Goal: Task Accomplishment & Management: Manage account settings

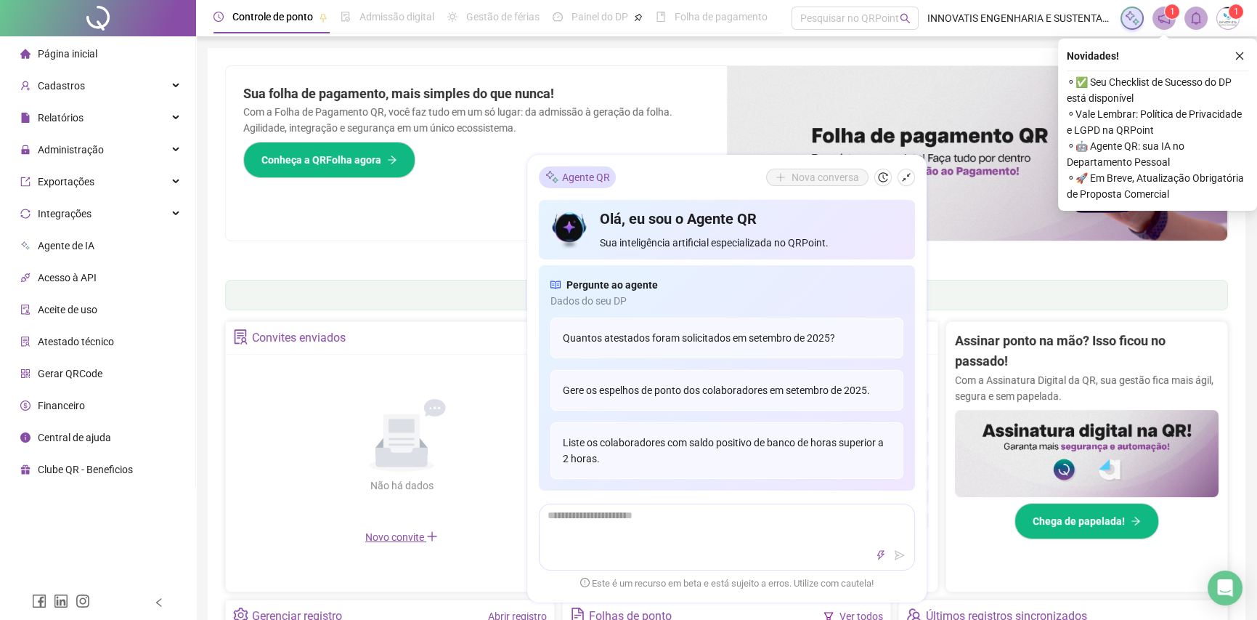
click at [424, 213] on div "Sua folha de pagamento, mais simples do que nunca! Com a Folha de Pagamento QR,…" at bounding box center [476, 153] width 501 height 174
click at [77, 56] on span "Página inicial" at bounding box center [68, 54] width 60 height 12
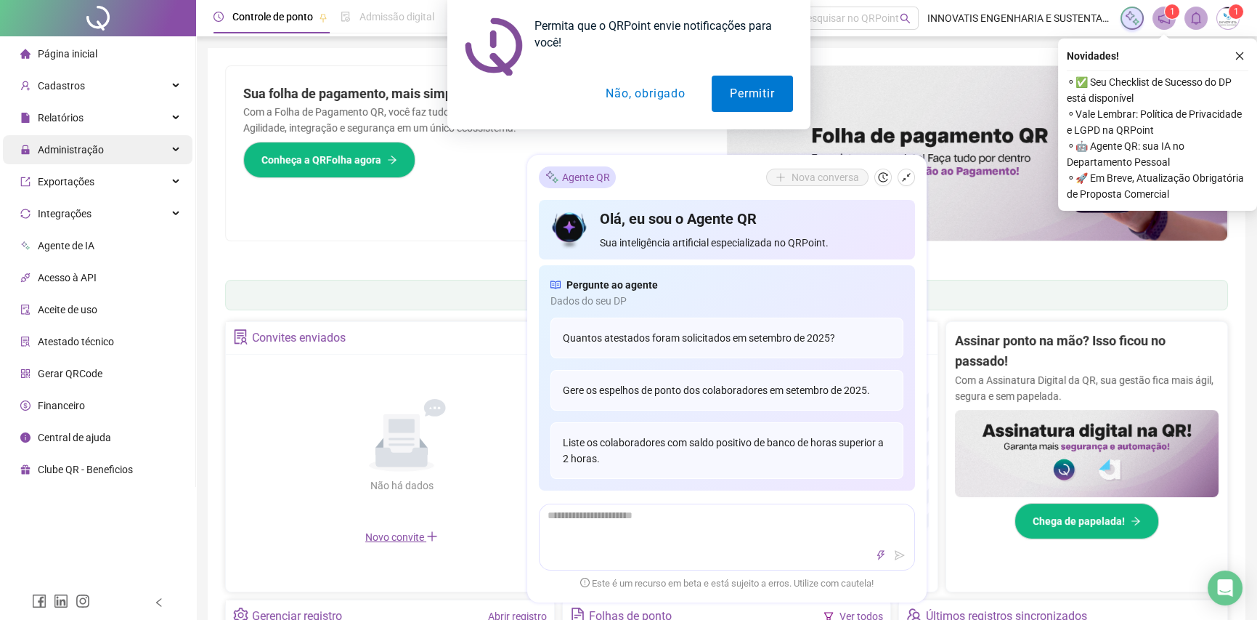
click at [88, 155] on span "Administração" at bounding box center [71, 150] width 66 height 12
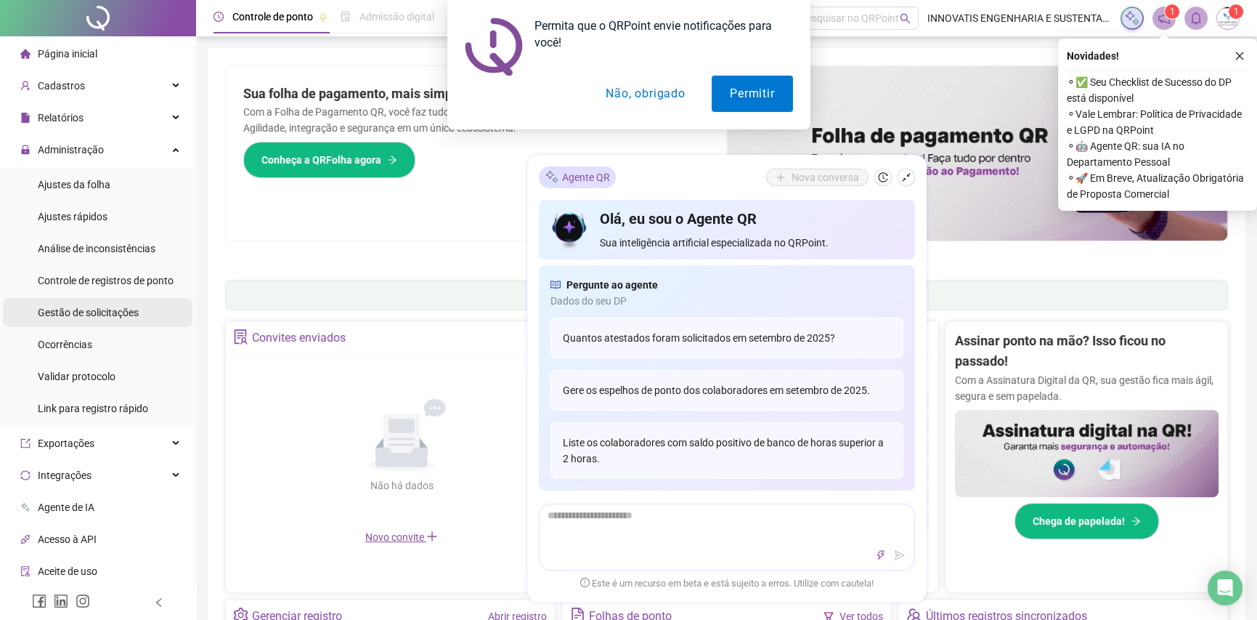
click at [108, 312] on span "Gestão de solicitações" at bounding box center [88, 313] width 101 height 12
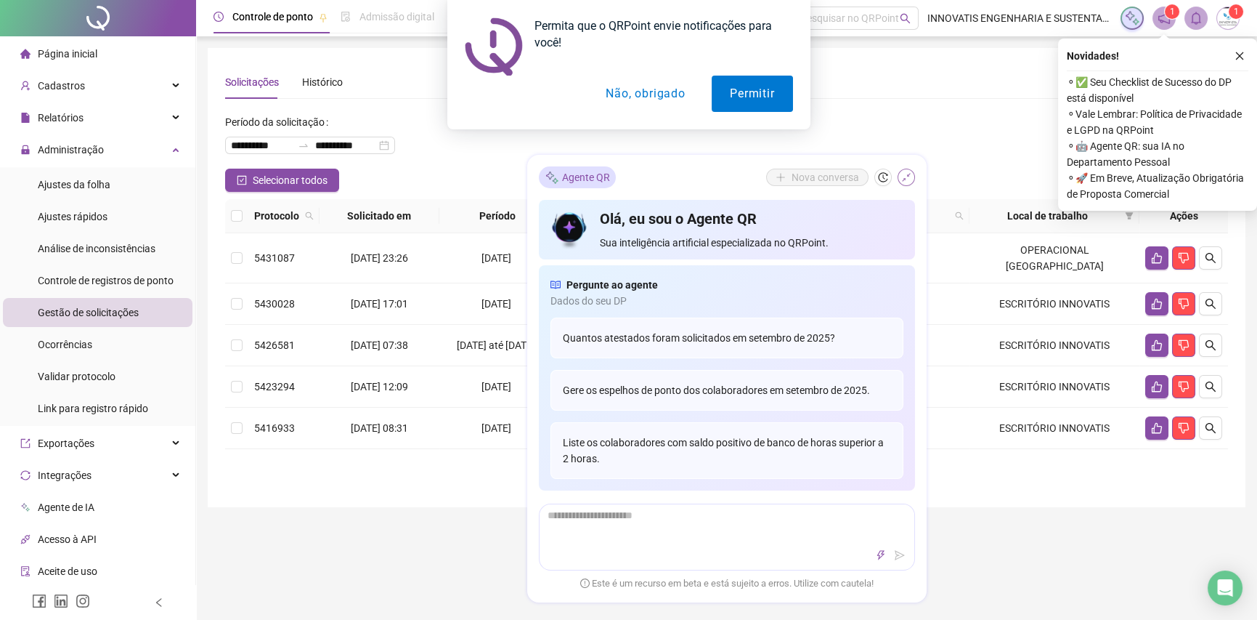
click at [905, 177] on icon "shrink" at bounding box center [906, 177] width 10 height 10
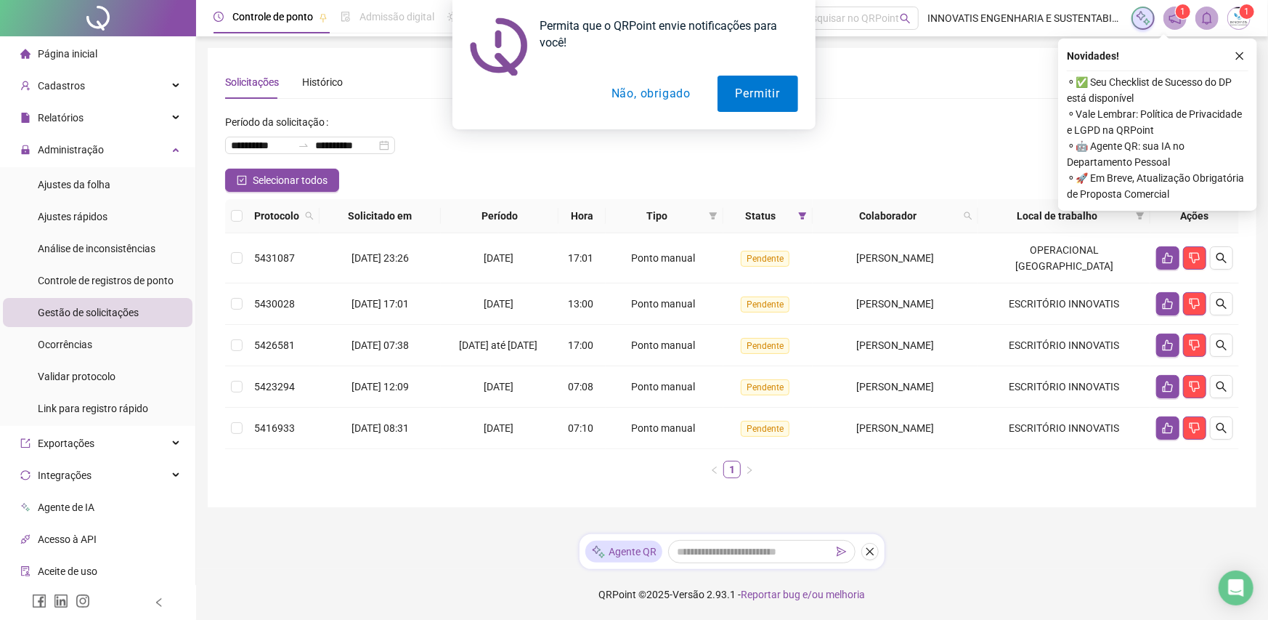
click at [662, 94] on button "Não, obrigado" at bounding box center [651, 94] width 116 height 36
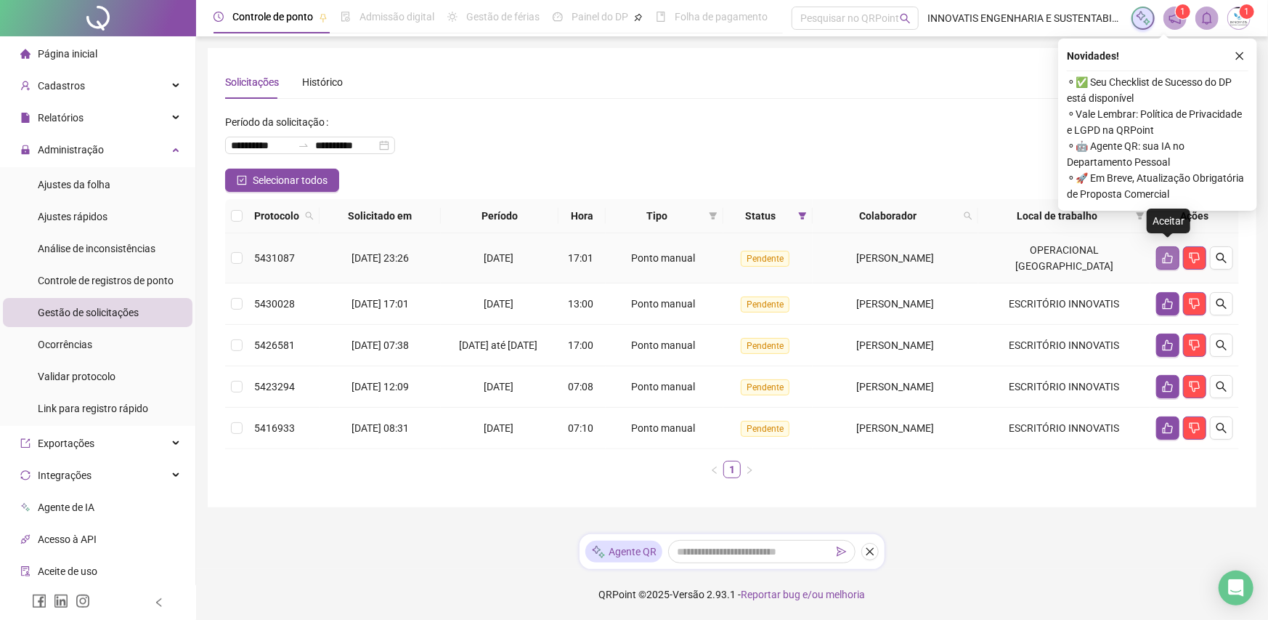
click at [1168, 252] on icon "like" at bounding box center [1168, 258] width 12 height 12
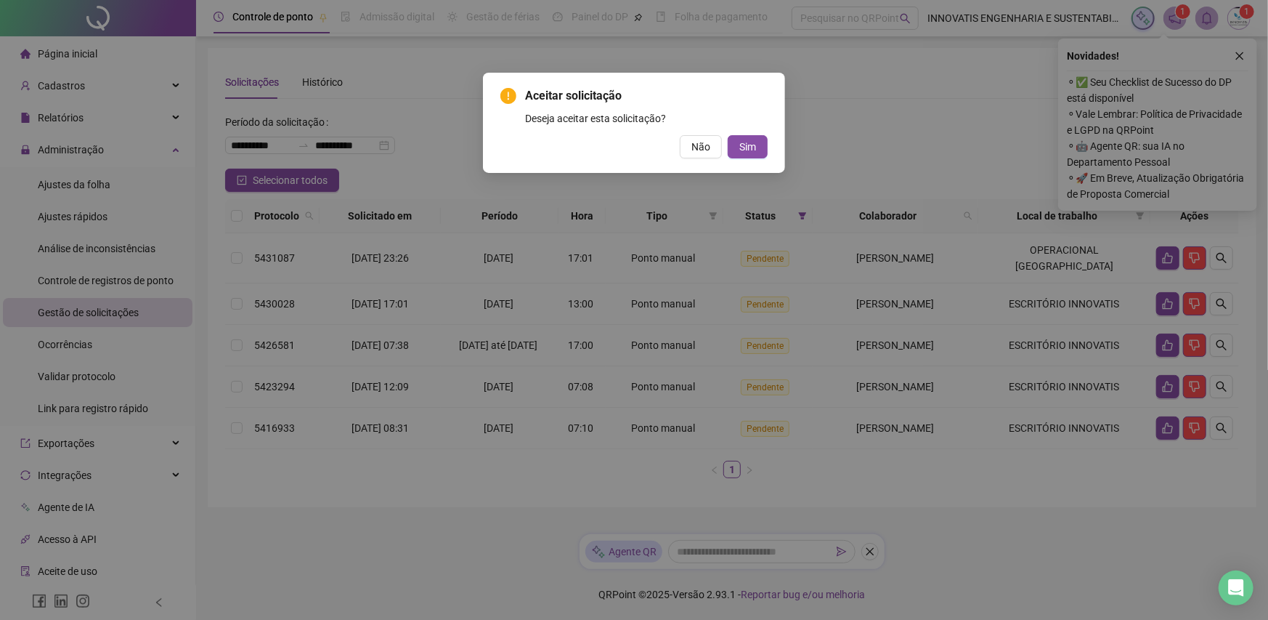
click at [728, 135] on button "Sim" at bounding box center [748, 146] width 40 height 23
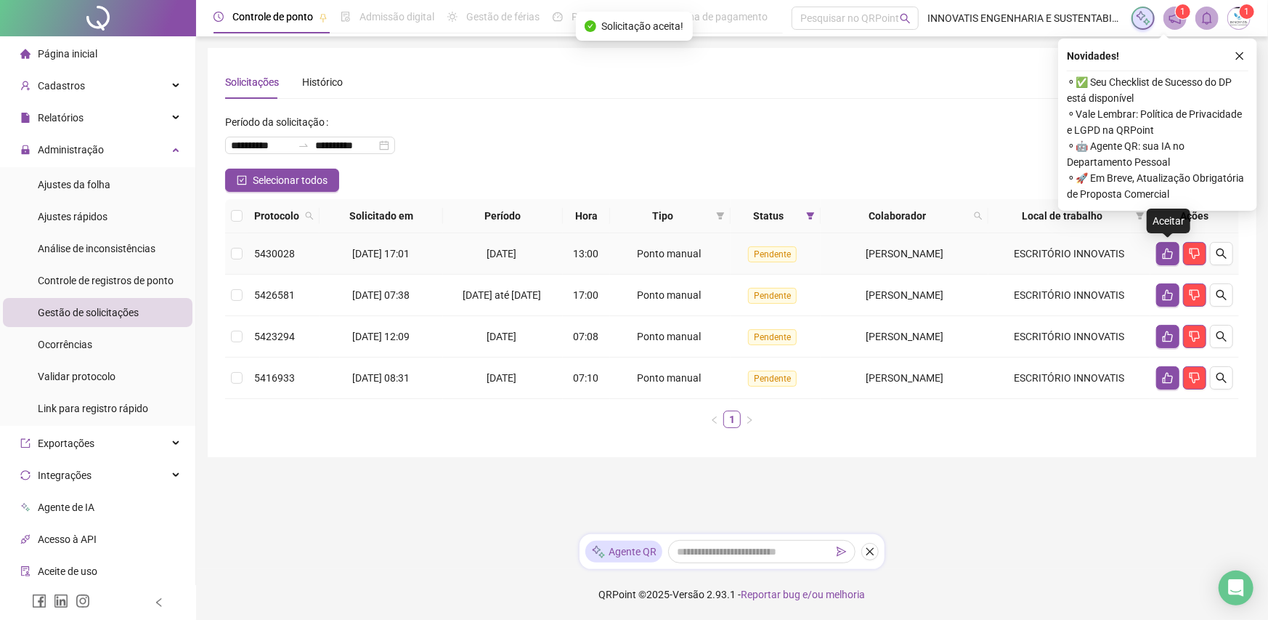
click at [1167, 254] on icon "like" at bounding box center [1168, 254] width 12 height 12
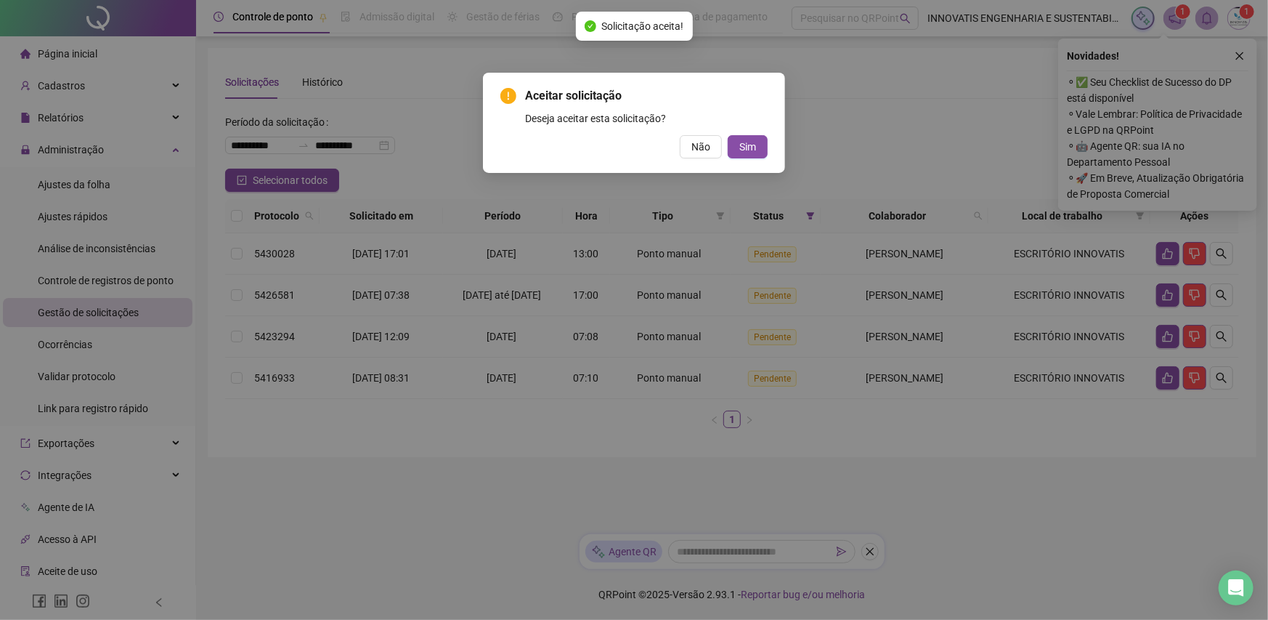
click at [728, 135] on button "Sim" at bounding box center [748, 146] width 40 height 23
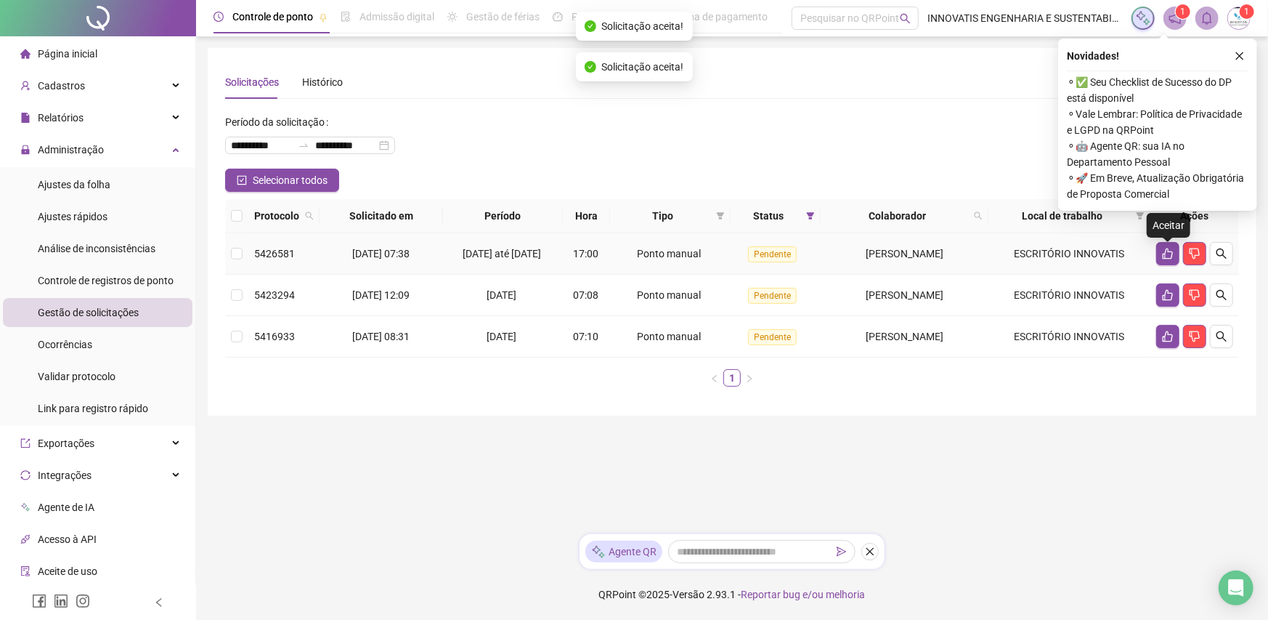
click at [1167, 254] on icon "like" at bounding box center [1168, 253] width 10 height 11
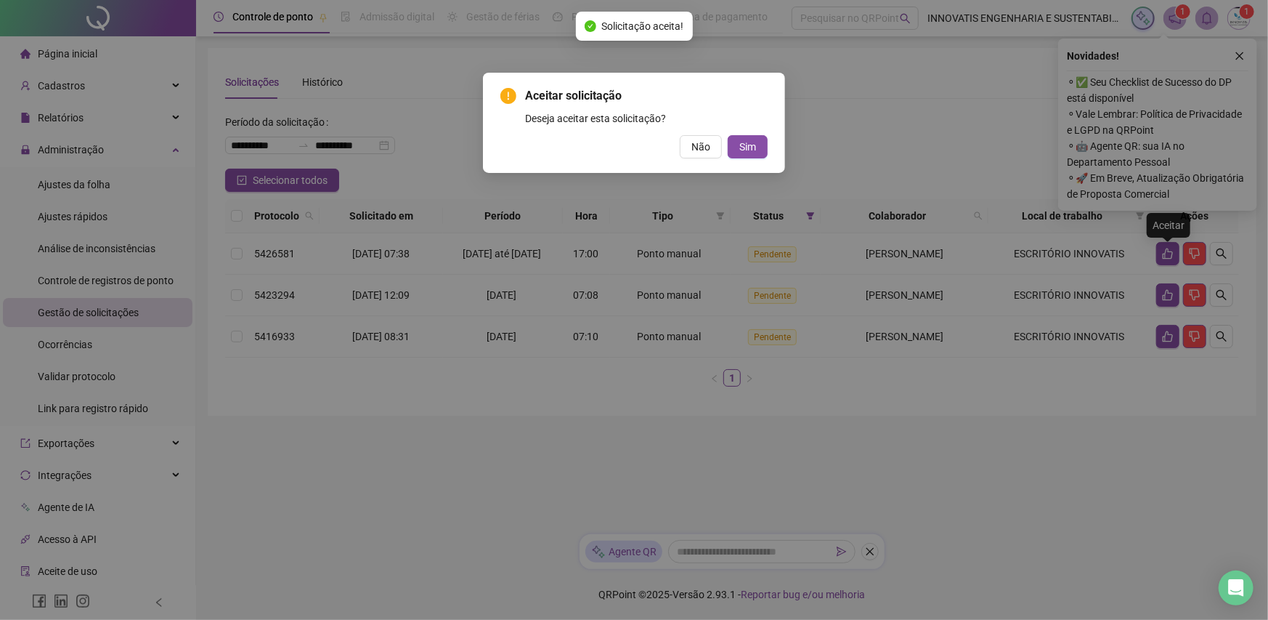
click at [728, 135] on button "Sim" at bounding box center [748, 146] width 40 height 23
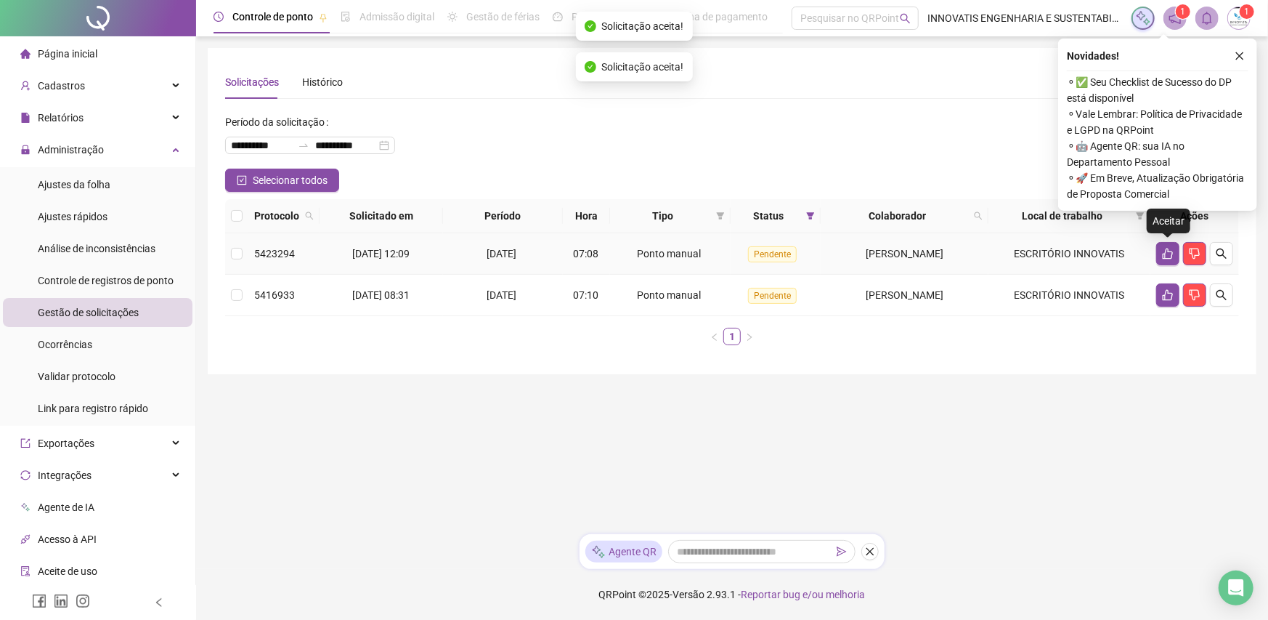
click at [1167, 254] on icon "like" at bounding box center [1168, 254] width 12 height 12
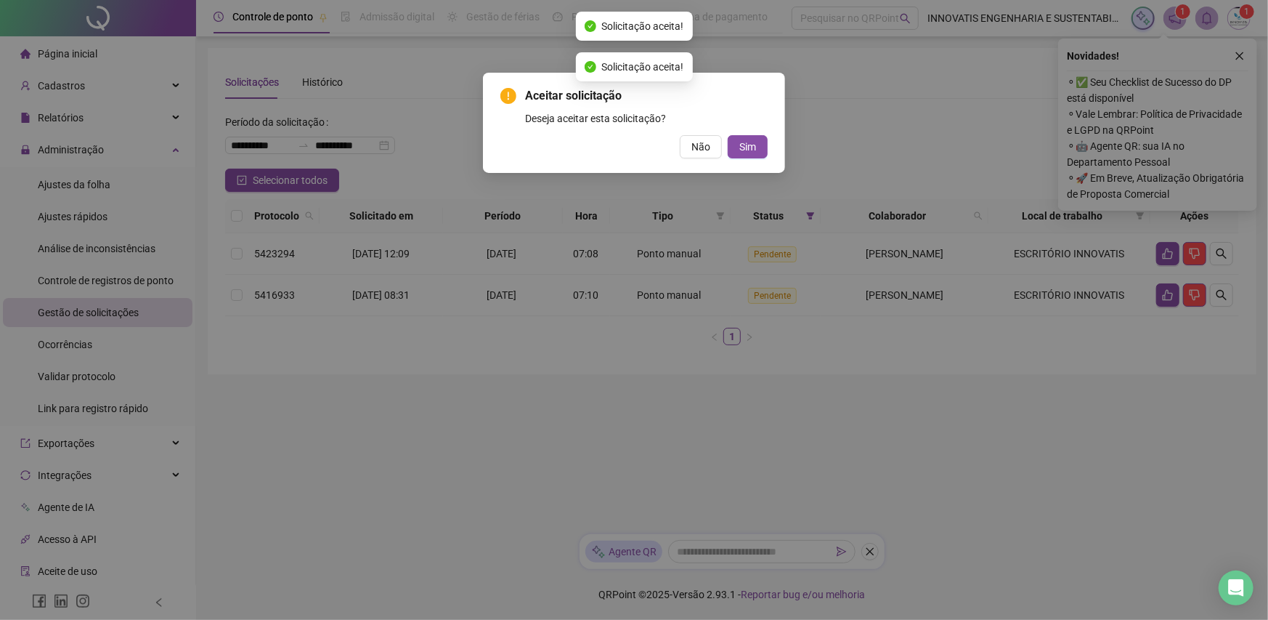
click at [728, 135] on button "Sim" at bounding box center [748, 146] width 40 height 23
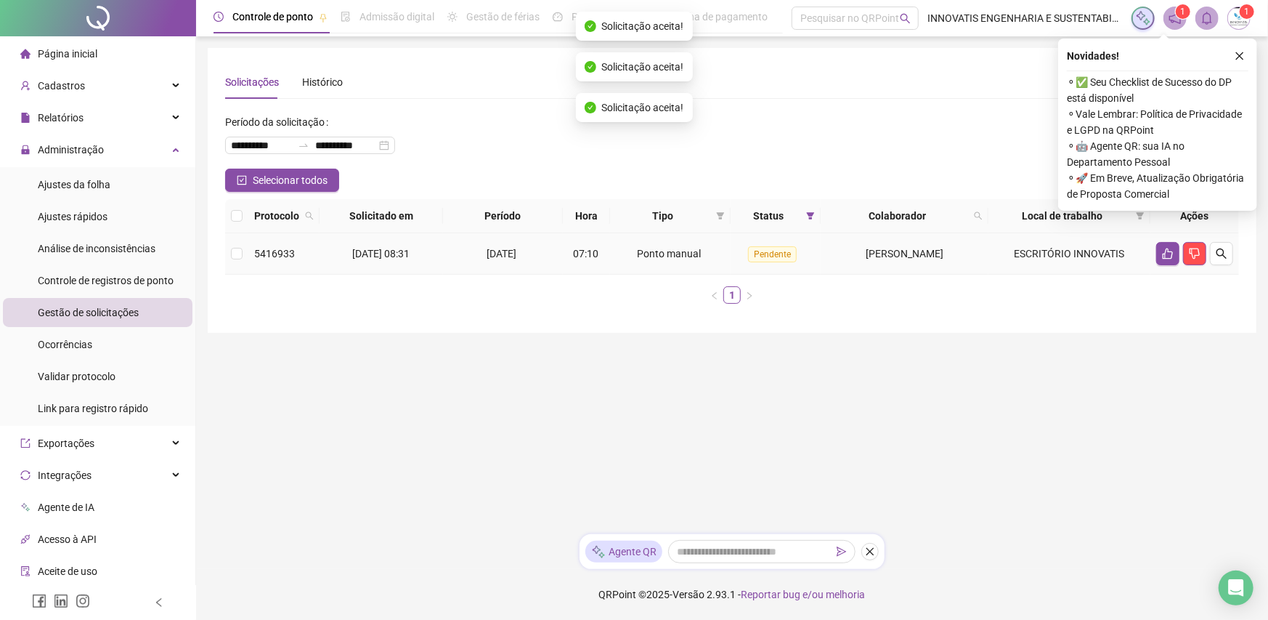
click at [1167, 254] on icon "like" at bounding box center [1168, 254] width 12 height 12
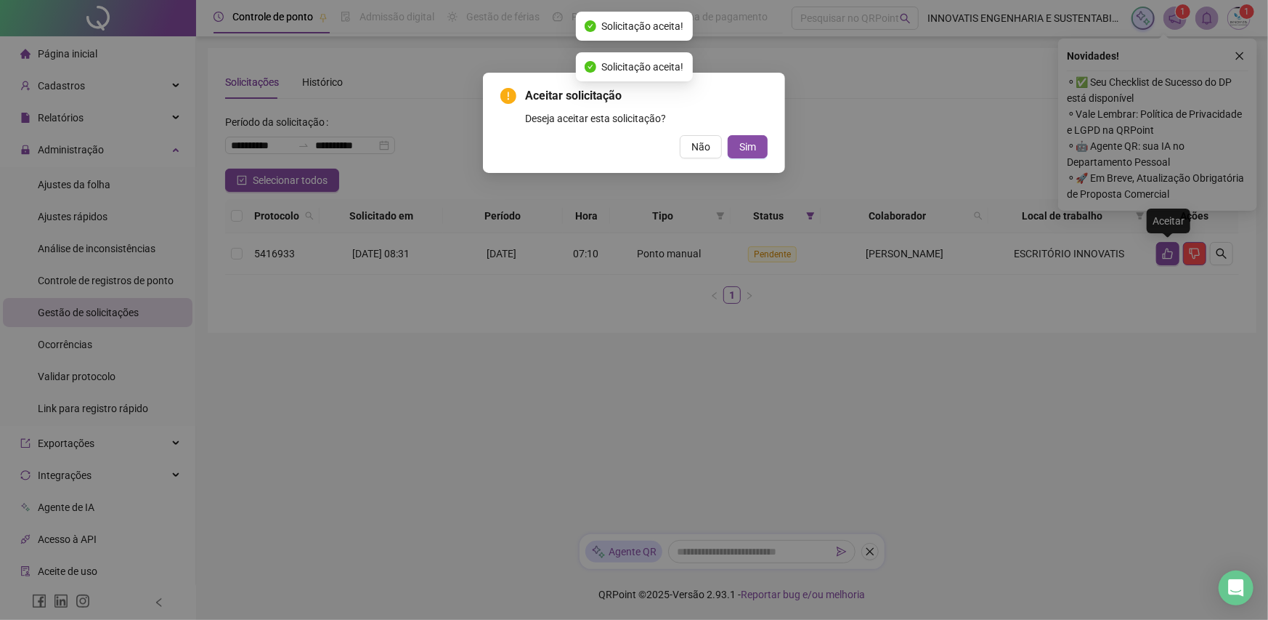
click at [728, 135] on button "Sim" at bounding box center [748, 146] width 40 height 23
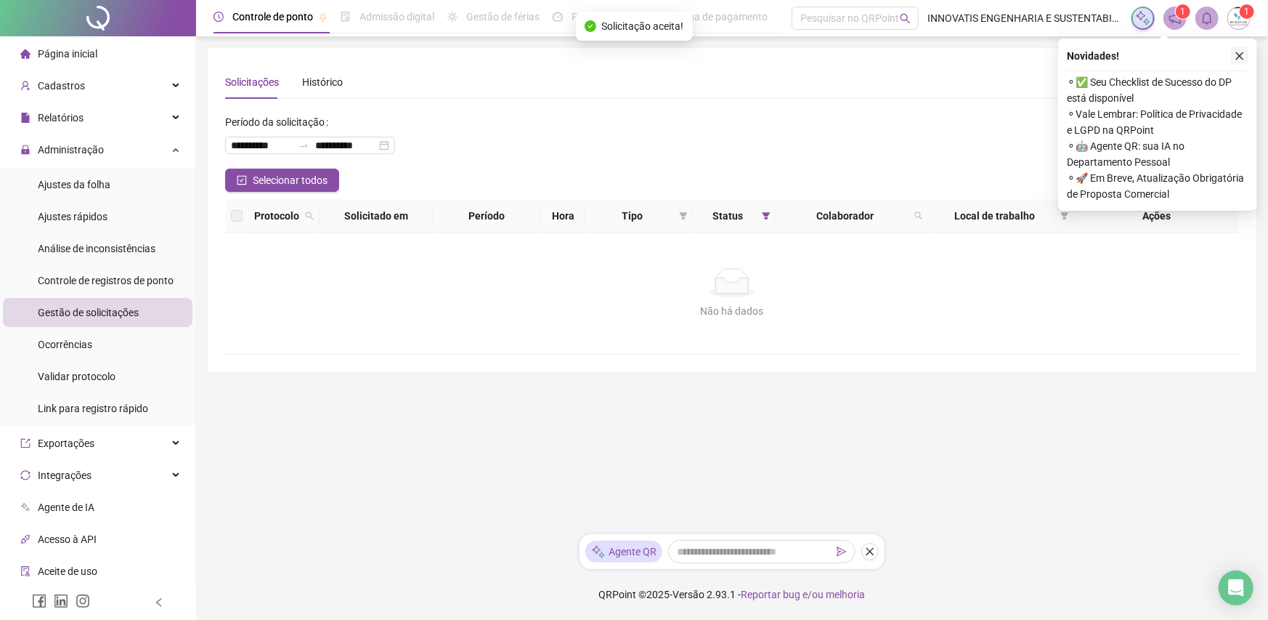
click at [1238, 56] on icon "close" at bounding box center [1240, 56] width 10 height 10
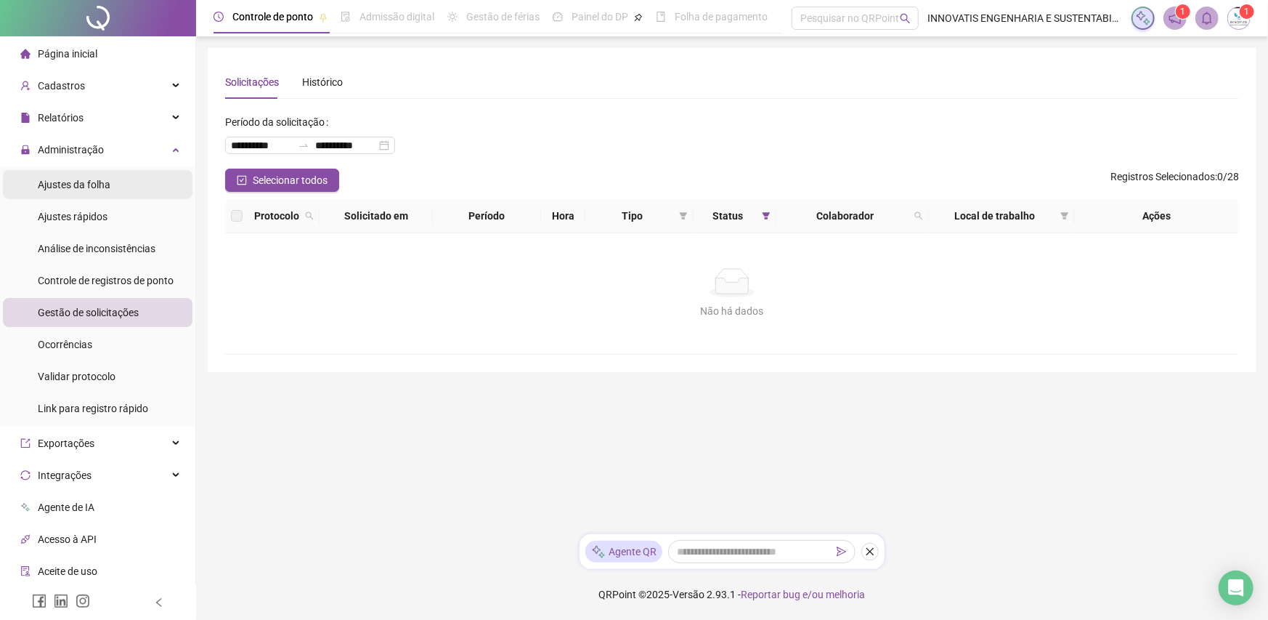
click at [104, 187] on span "Ajustes da folha" at bounding box center [74, 185] width 73 height 12
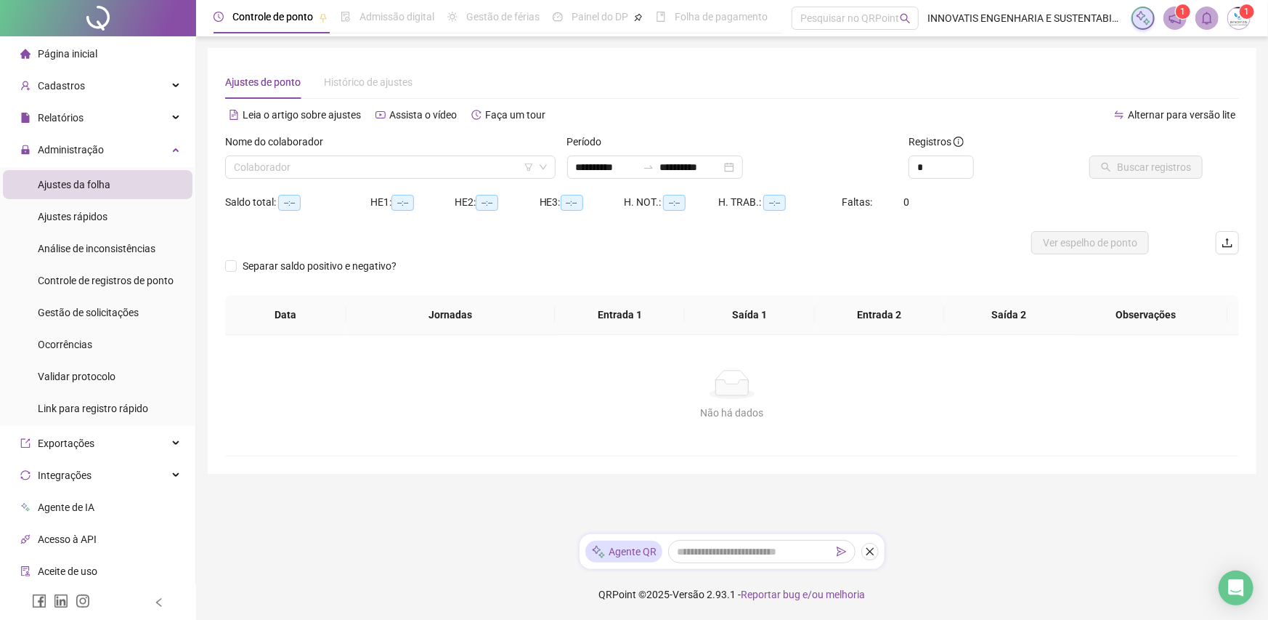
type input "**********"
click at [430, 166] on input "search" at bounding box center [384, 167] width 300 height 22
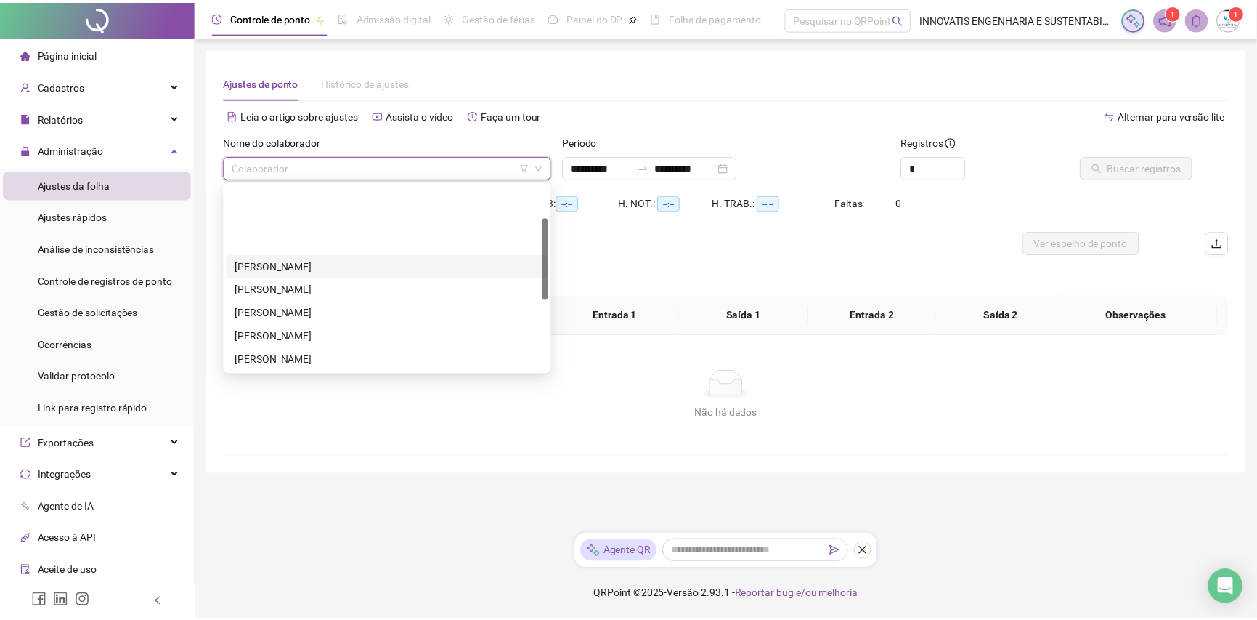
scroll to position [232, 0]
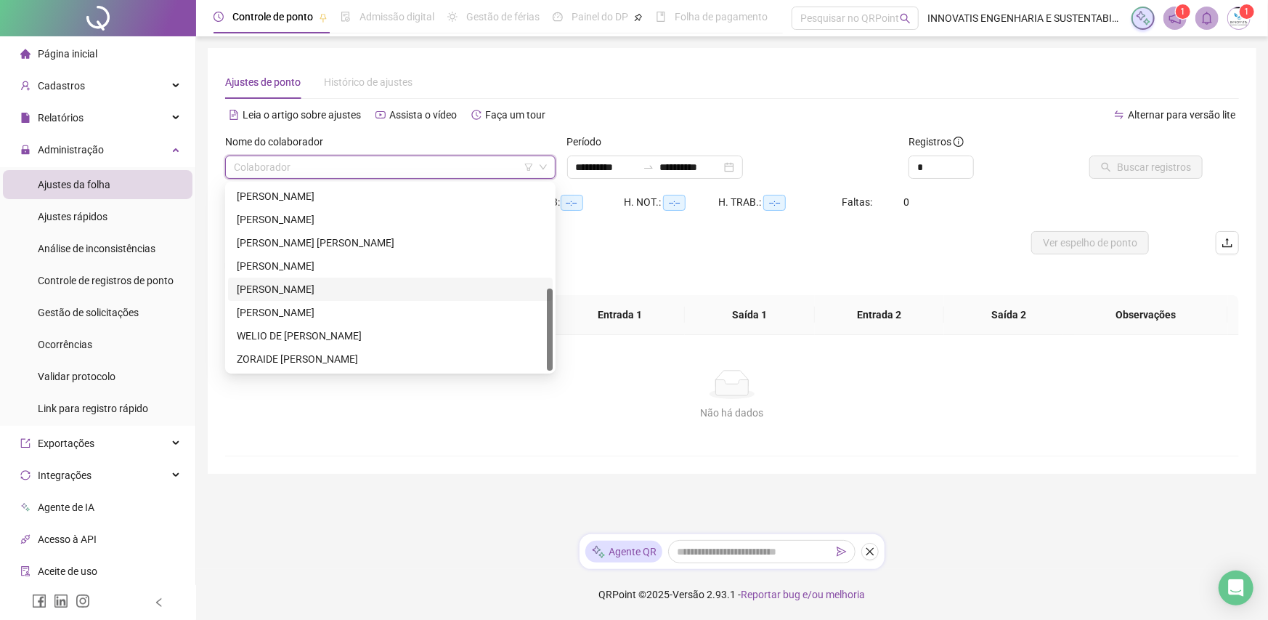
click at [320, 285] on div "[PERSON_NAME]" at bounding box center [390, 289] width 307 height 16
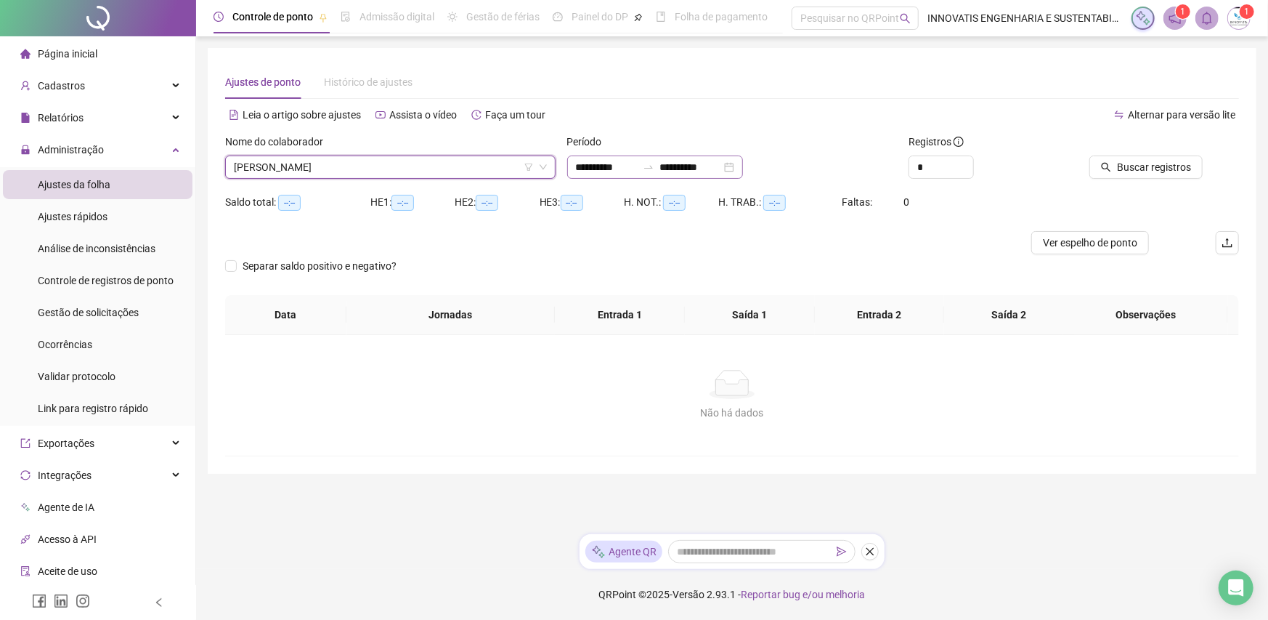
click at [743, 167] on div "**********" at bounding box center [655, 166] width 176 height 23
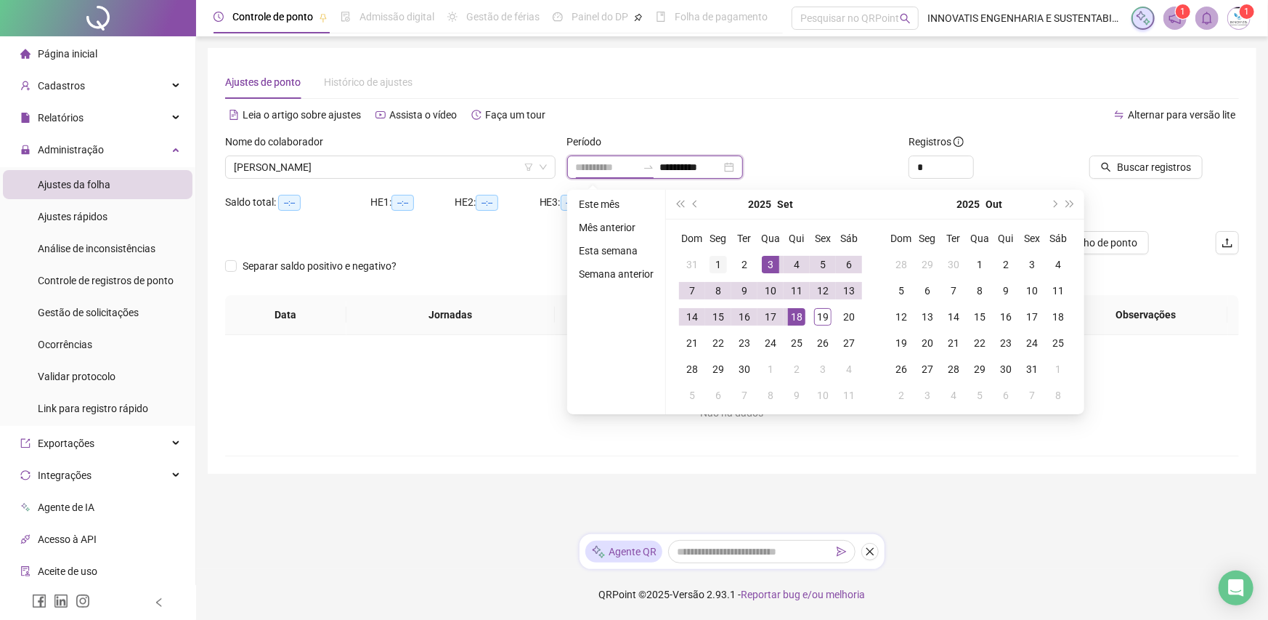
type input "**********"
click at [718, 268] on div "1" at bounding box center [718, 264] width 17 height 17
type input "**********"
click at [825, 318] on div "19" at bounding box center [822, 316] width 17 height 17
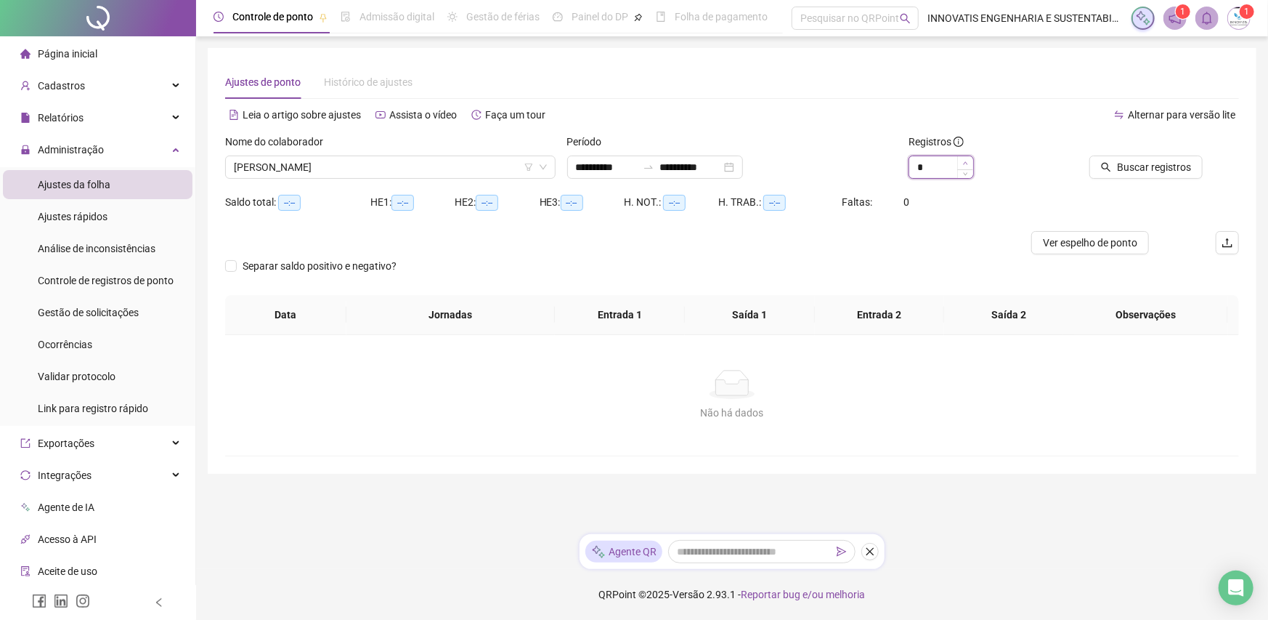
type input "*"
click at [970, 165] on span "Increase Value" at bounding box center [965, 162] width 16 height 13
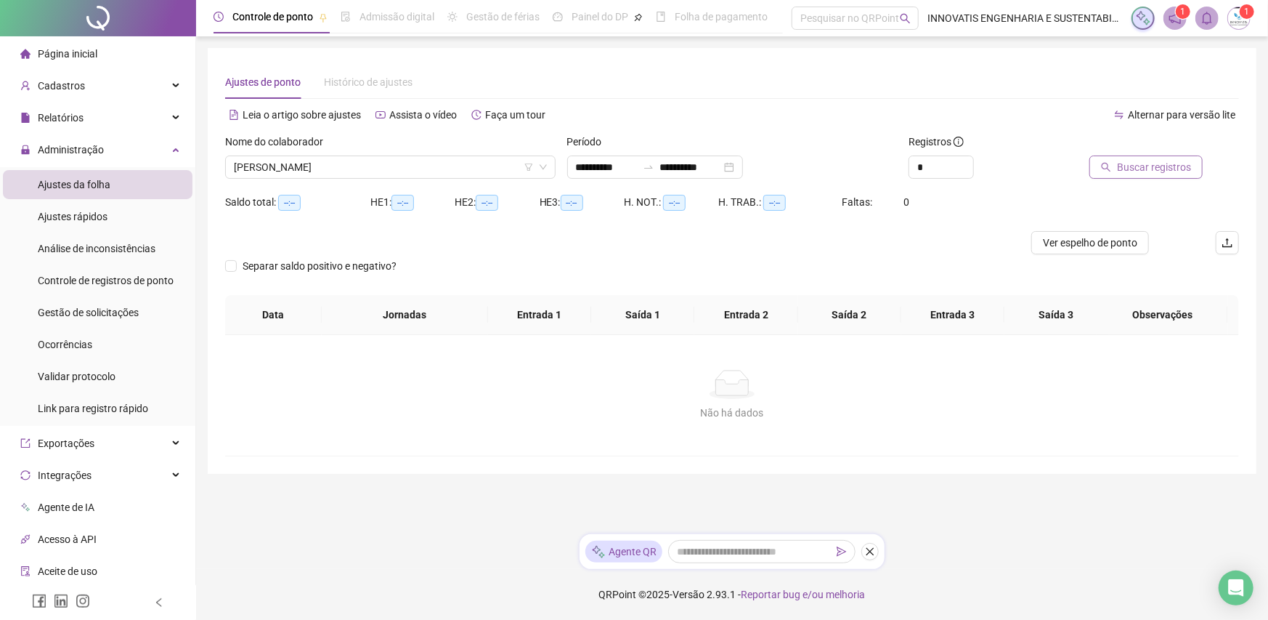
click at [1107, 169] on icon "search" at bounding box center [1106, 167] width 9 height 9
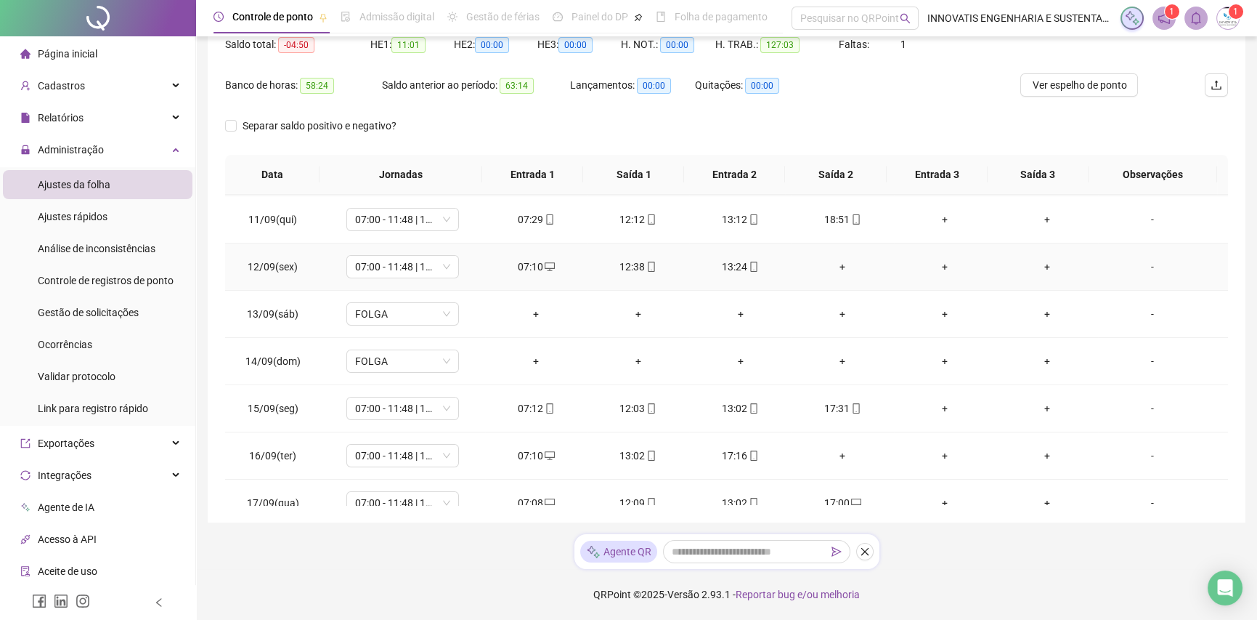
scroll to position [585, 0]
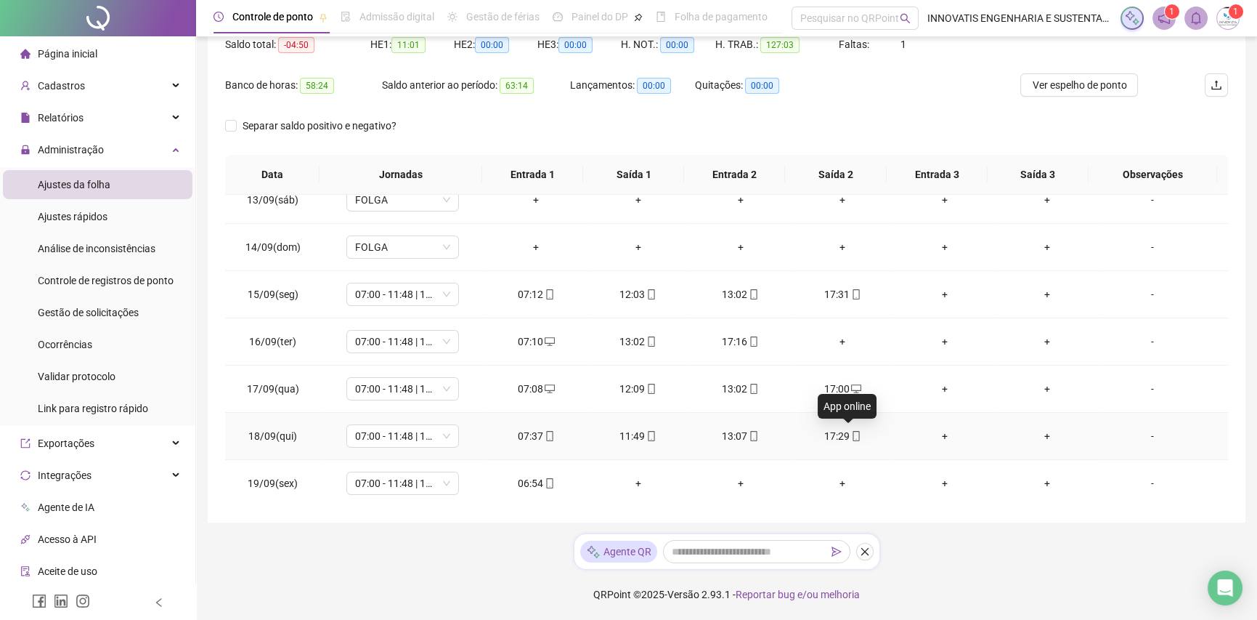
click at [850, 436] on span "mobile" at bounding box center [856, 436] width 12 height 10
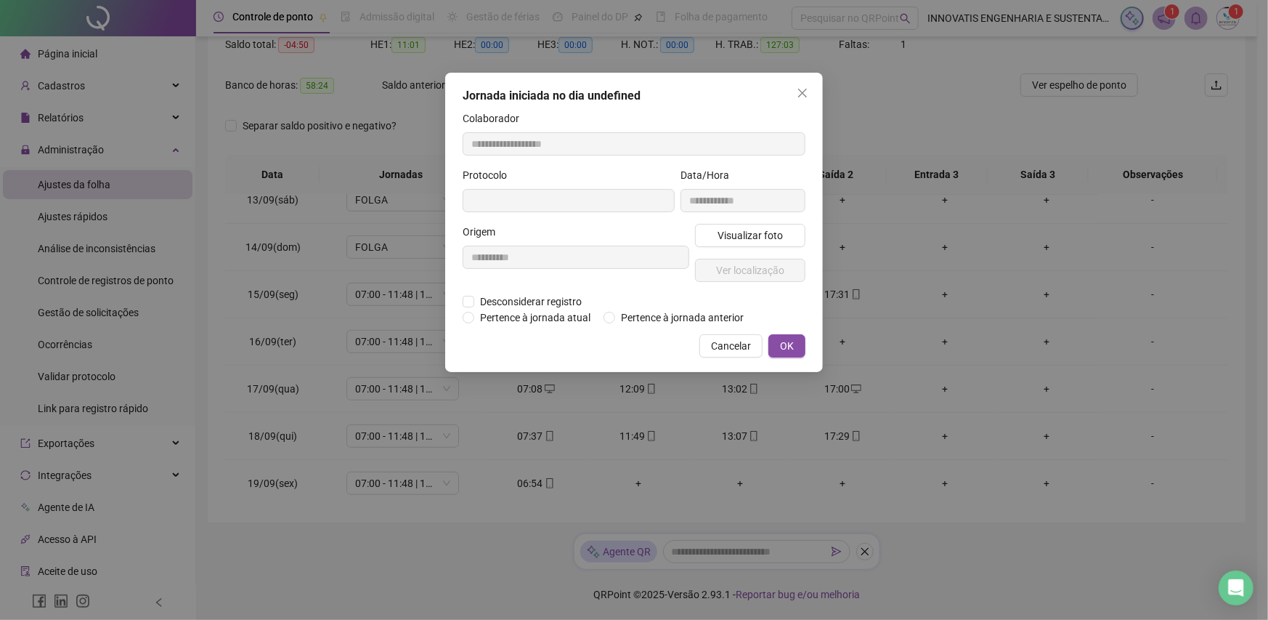
type input "**********"
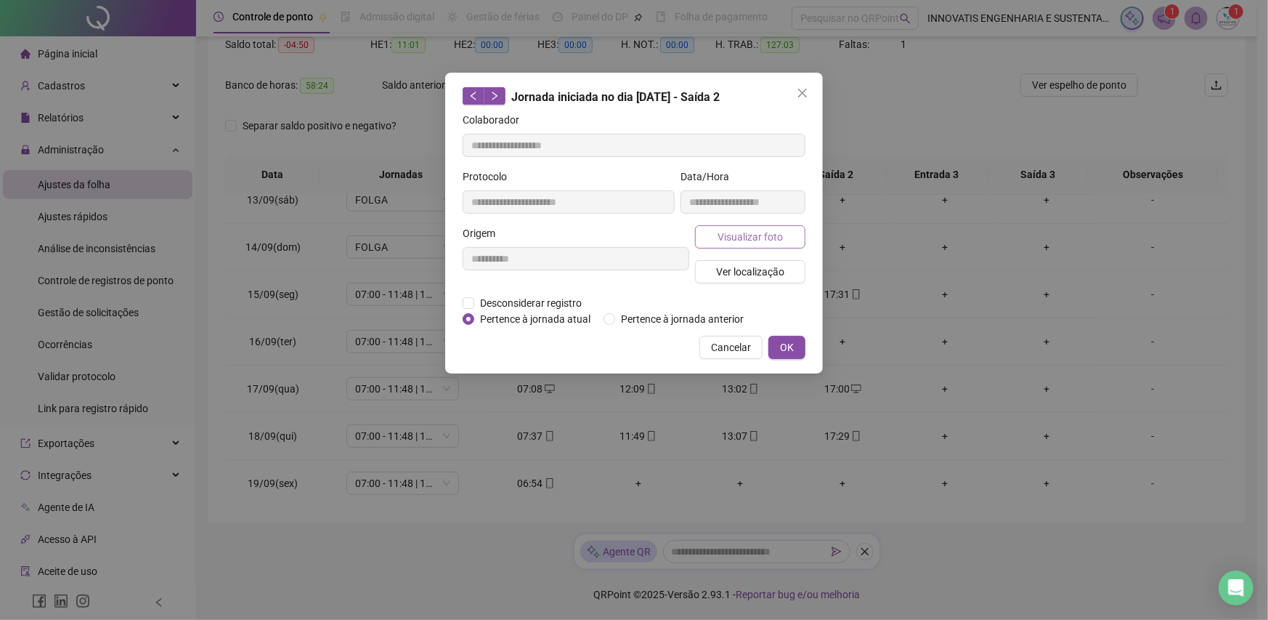
click at [755, 237] on span "Visualizar foto" at bounding box center [750, 237] width 65 height 16
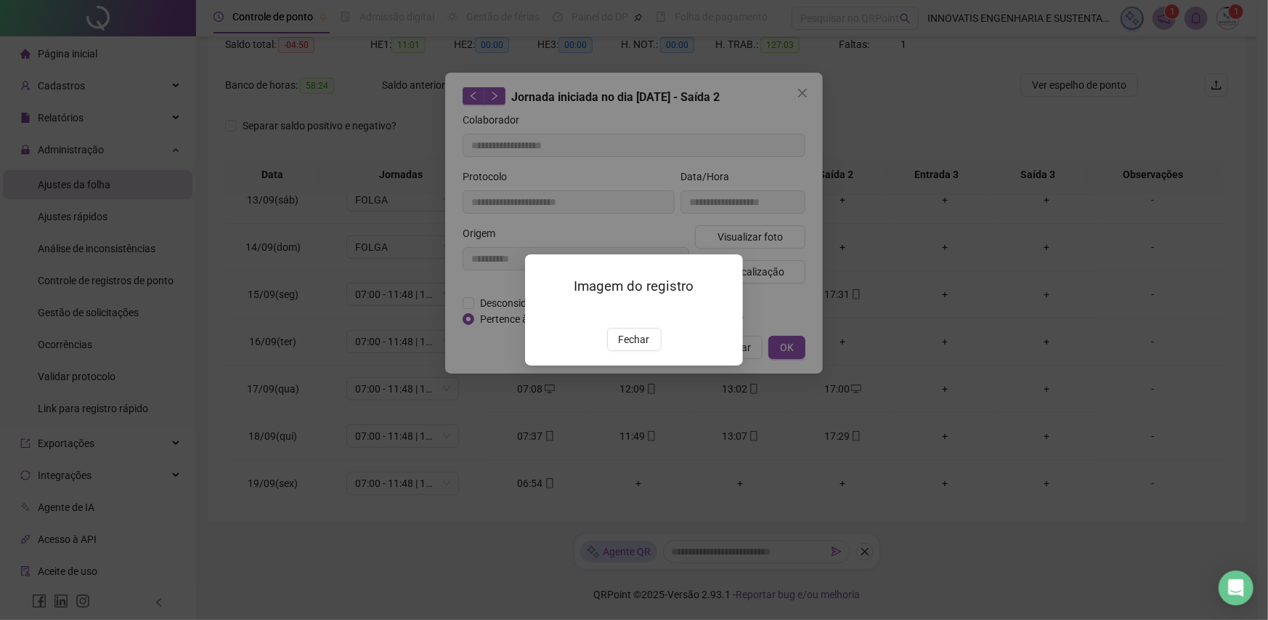
click at [543, 312] on img at bounding box center [543, 312] width 0 height 0
click at [647, 347] on span "Fechar" at bounding box center [634, 339] width 31 height 16
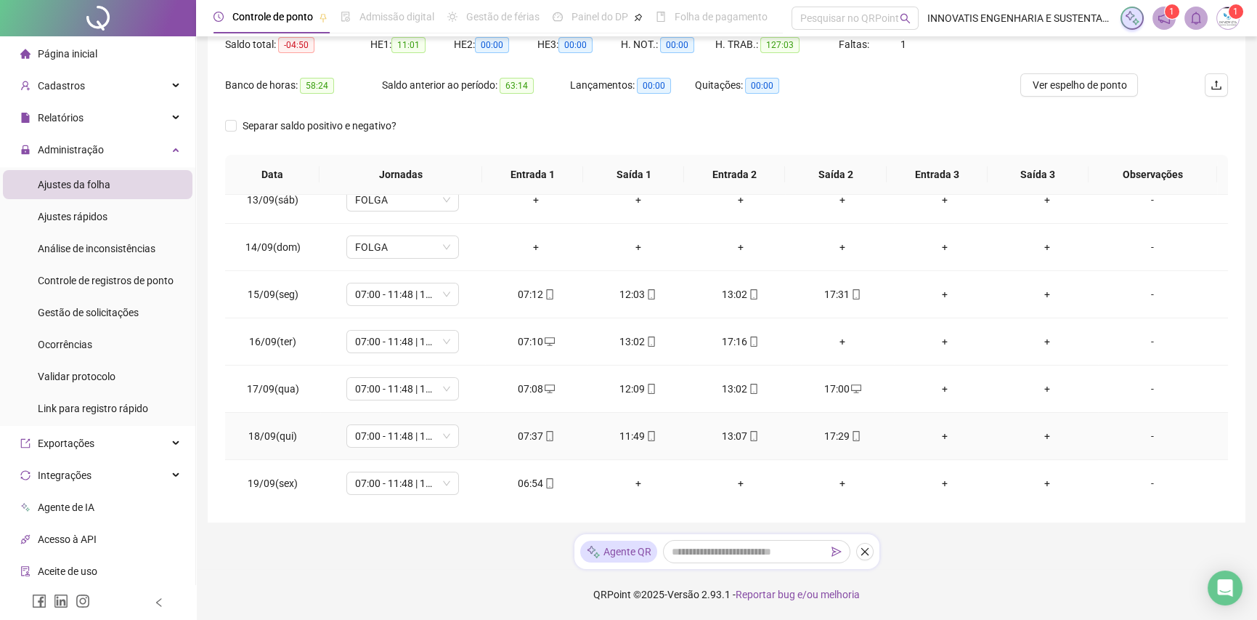
click at [737, 436] on div "13:07" at bounding box center [740, 436] width 79 height 16
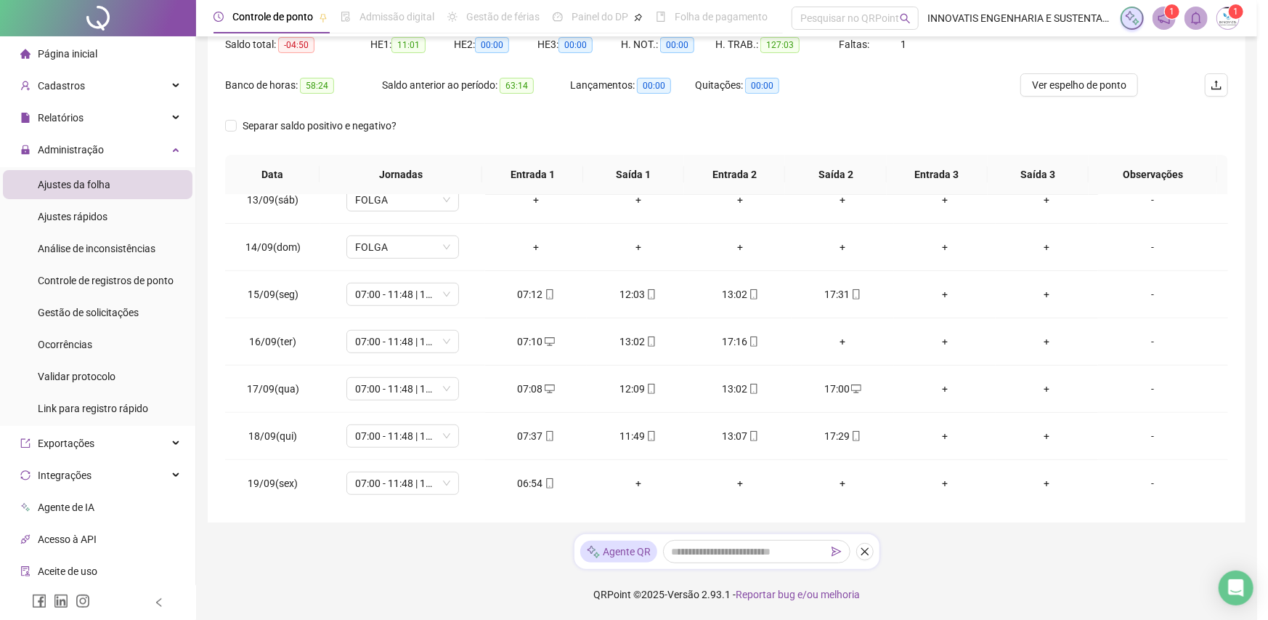
type input "**********"
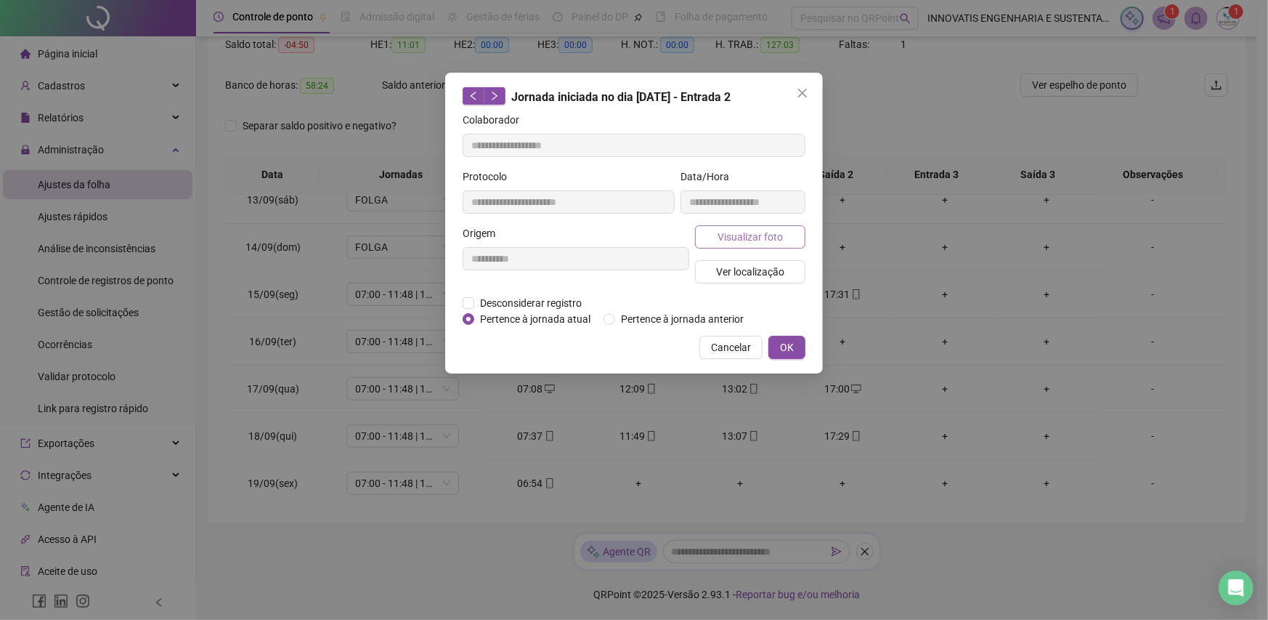
click at [771, 236] on span "Visualizar foto" at bounding box center [750, 237] width 65 height 16
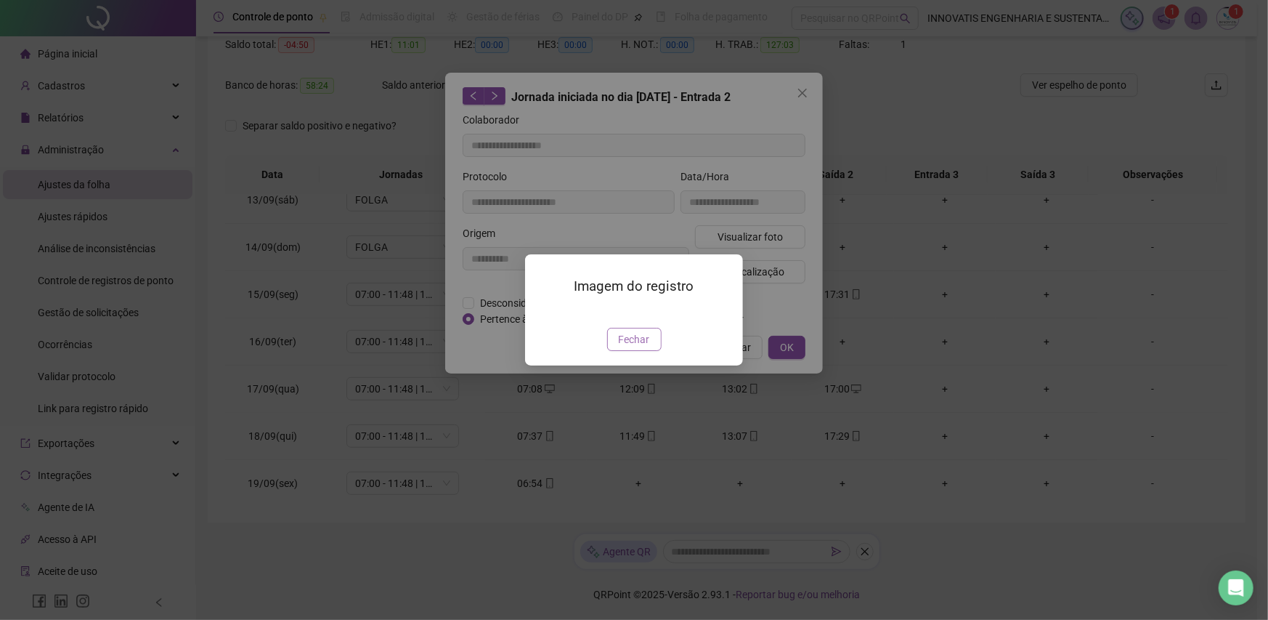
click at [636, 347] on span "Fechar" at bounding box center [634, 339] width 31 height 16
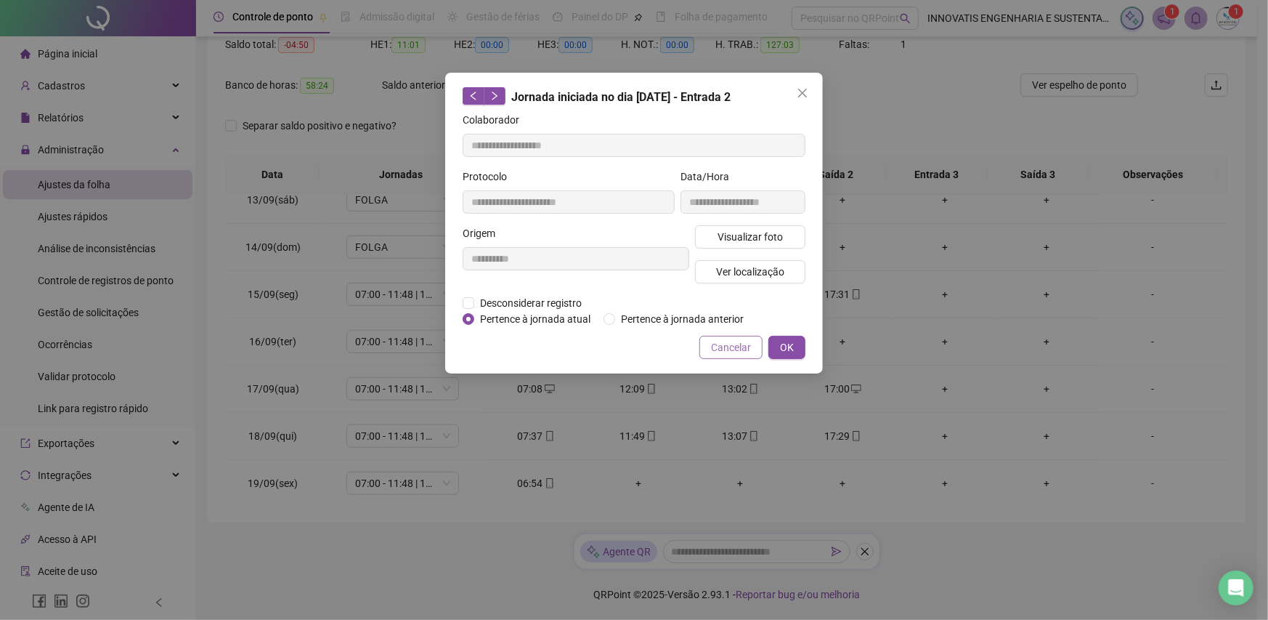
click at [733, 347] on span "Cancelar" at bounding box center [731, 347] width 40 height 16
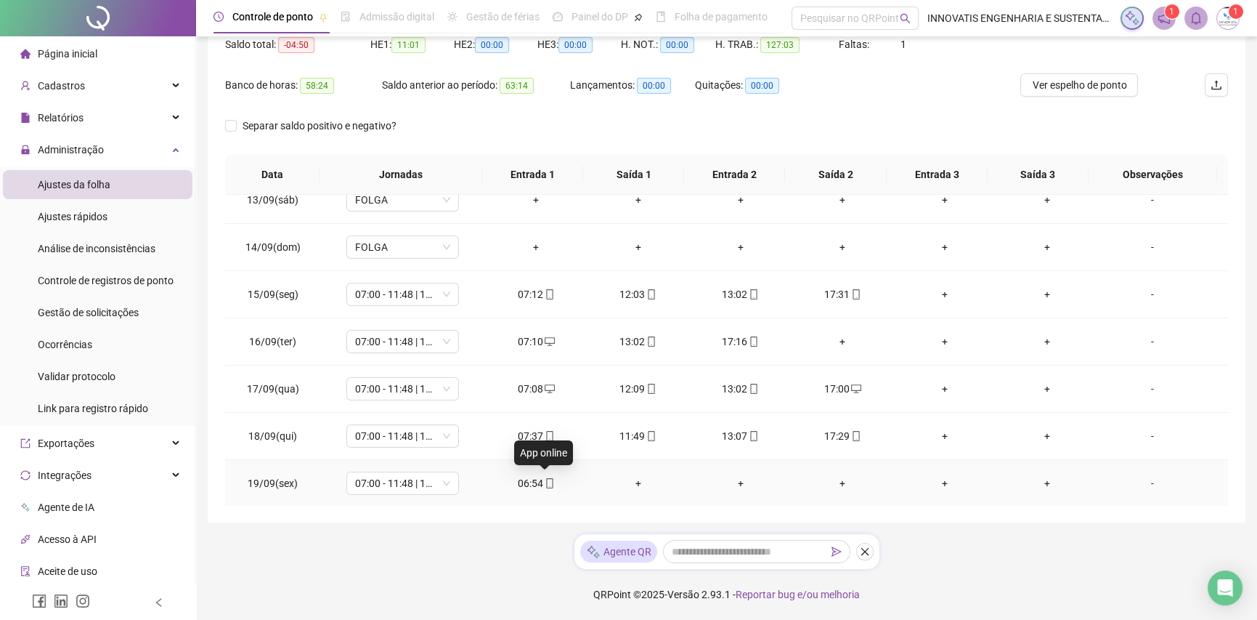
click at [546, 485] on icon "mobile" at bounding box center [549, 483] width 7 height 10
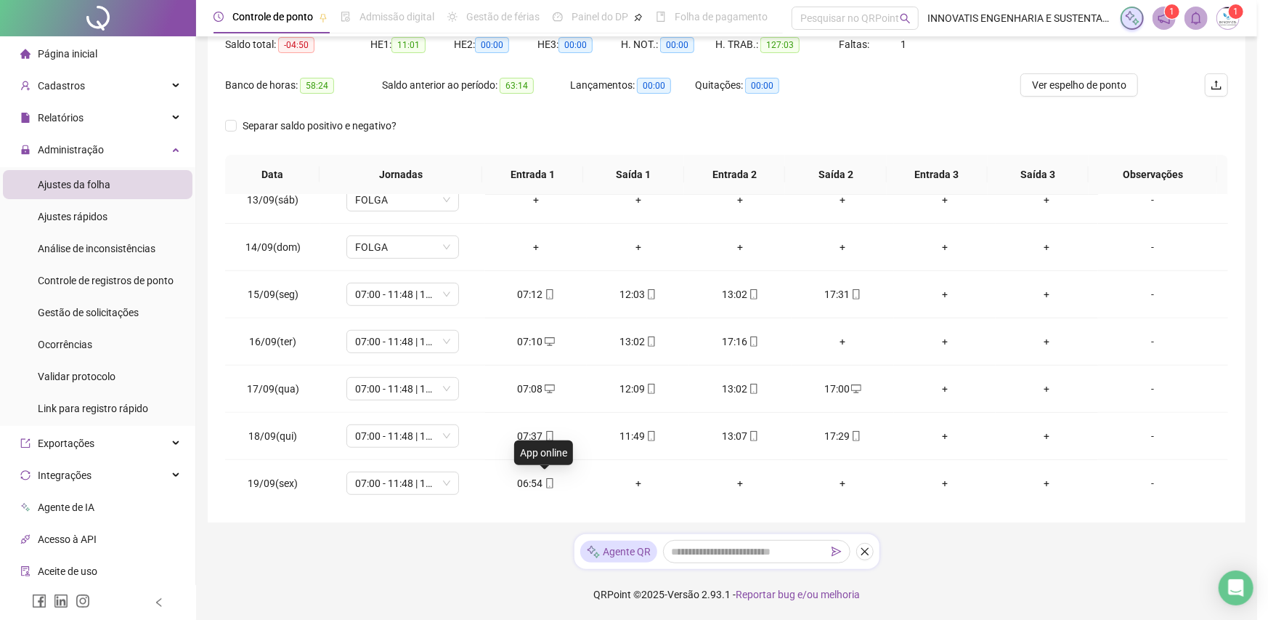
type input "**********"
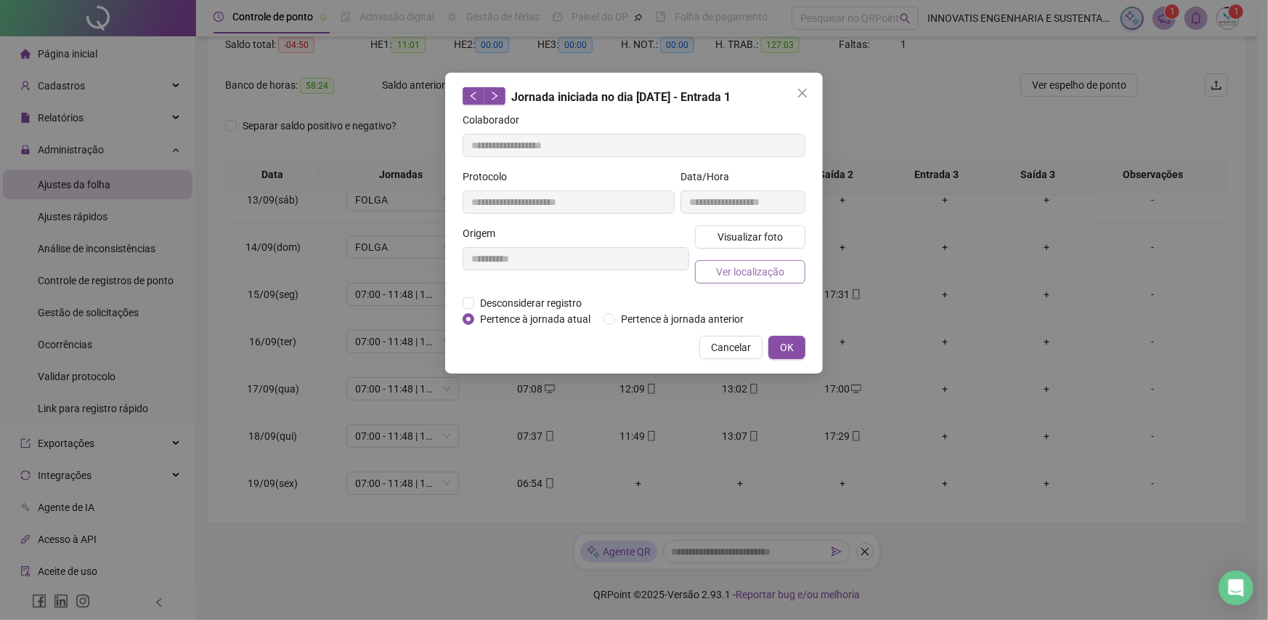
click at [734, 272] on span "Ver localização" at bounding box center [750, 272] width 68 height 16
click at [741, 240] on span "Visualizar foto" at bounding box center [750, 237] width 65 height 16
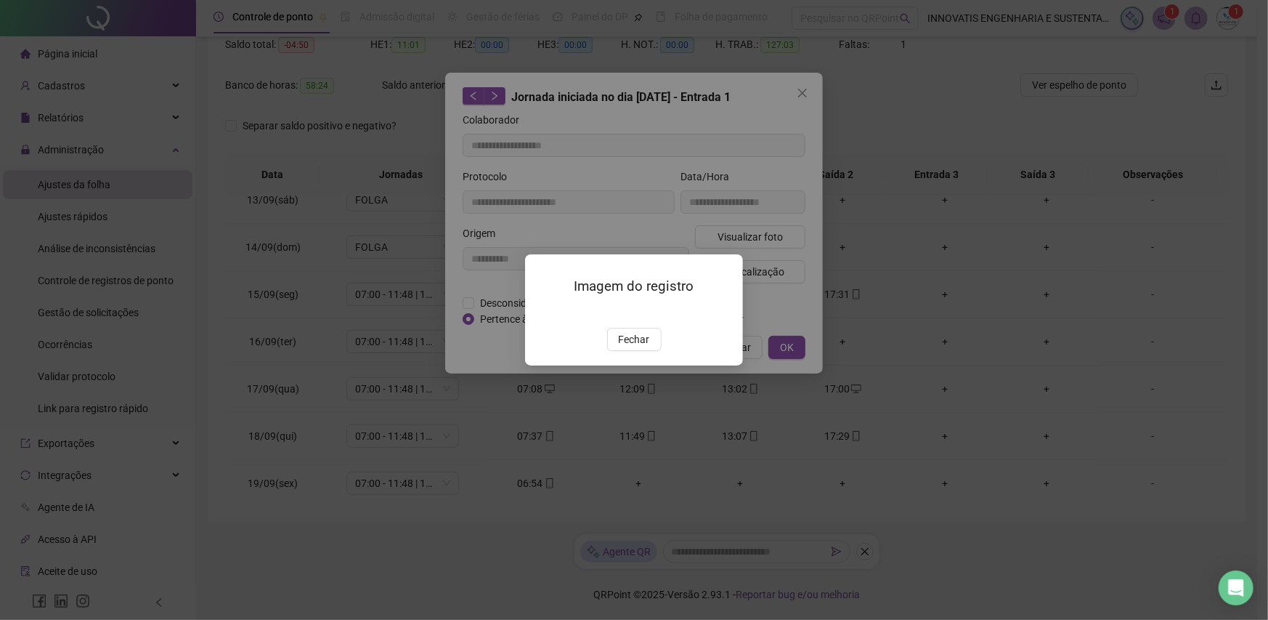
click at [543, 312] on img at bounding box center [543, 312] width 0 height 0
click at [646, 347] on span "Fechar" at bounding box center [634, 339] width 31 height 16
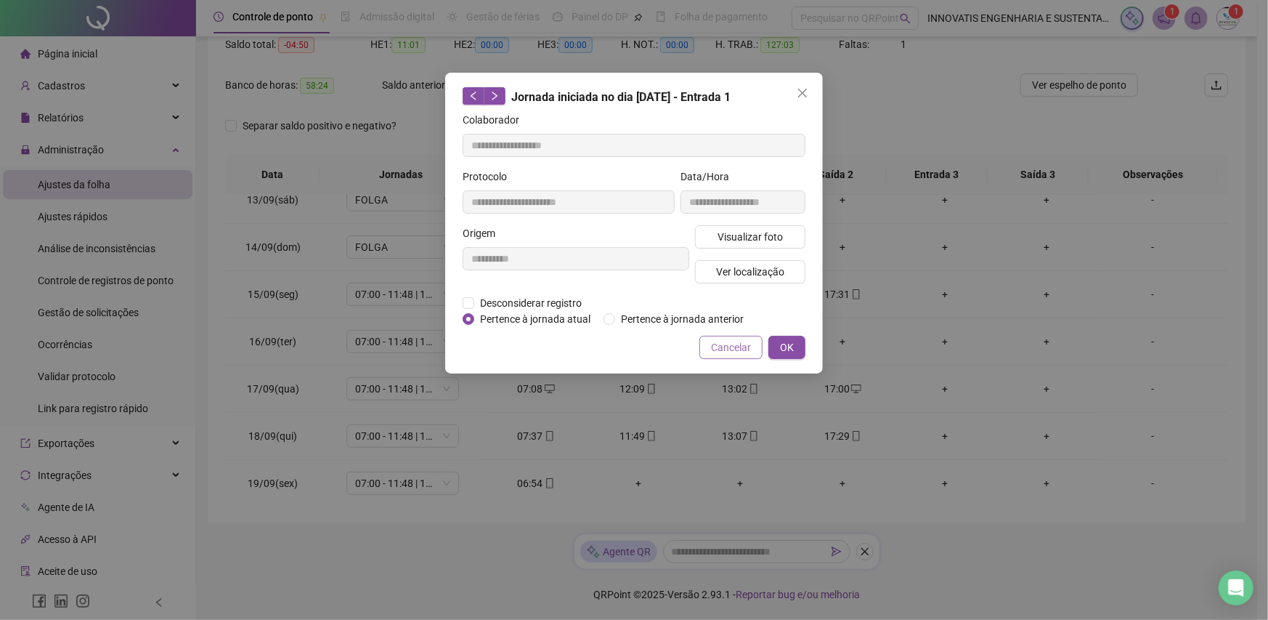
click at [735, 349] on span "Cancelar" at bounding box center [731, 347] width 40 height 16
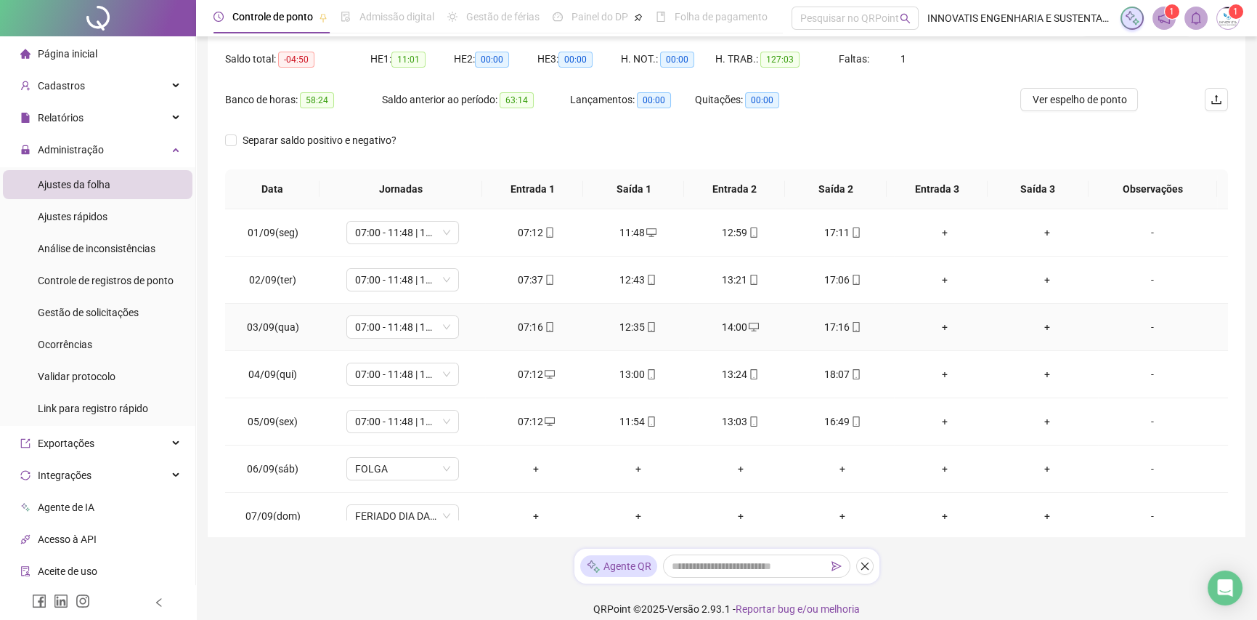
scroll to position [0, 0]
